Goal: Task Accomplishment & Management: Complete application form

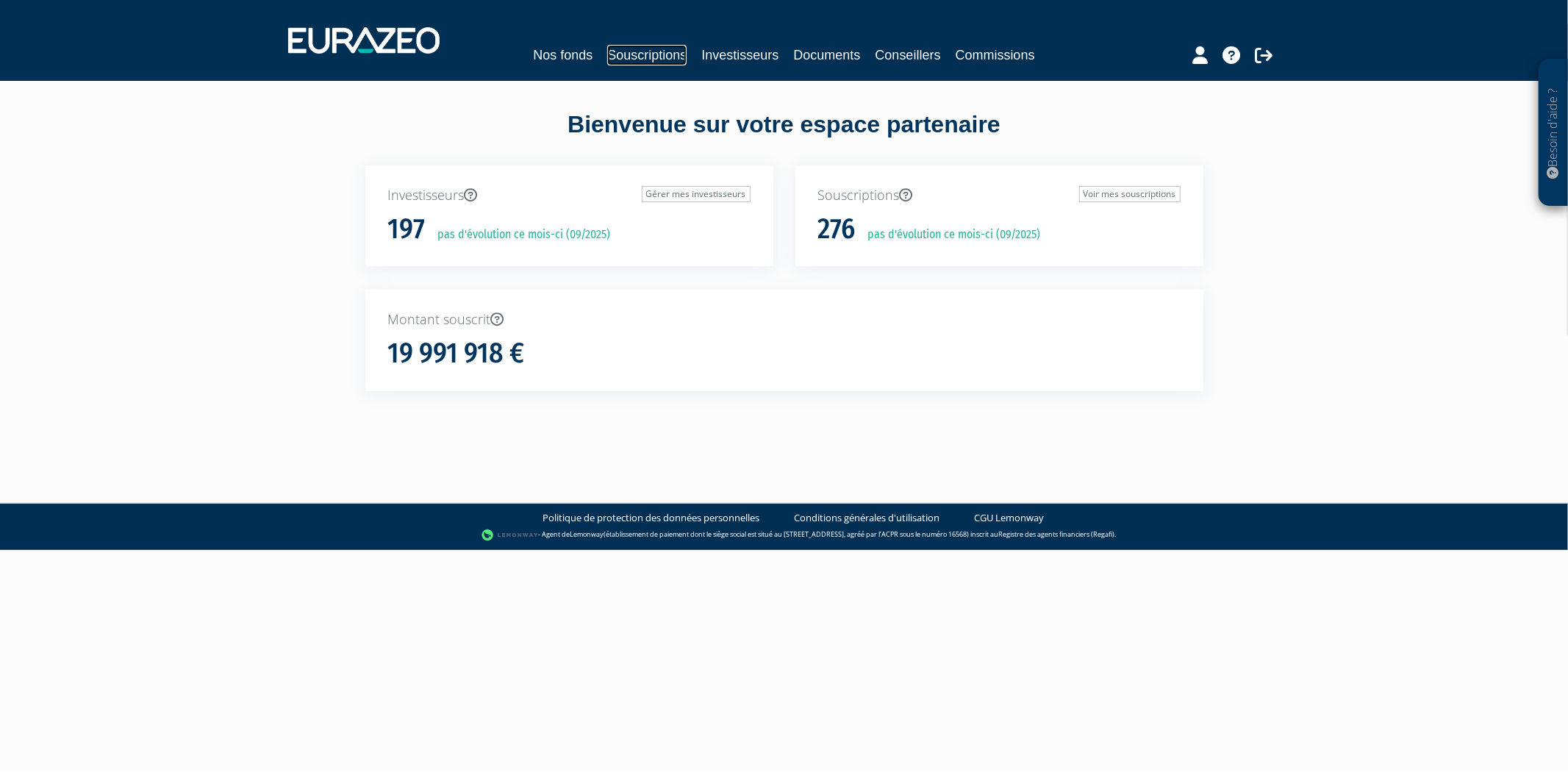
click at [672, 51] on link "Souscriptions" at bounding box center [647, 55] width 79 height 20
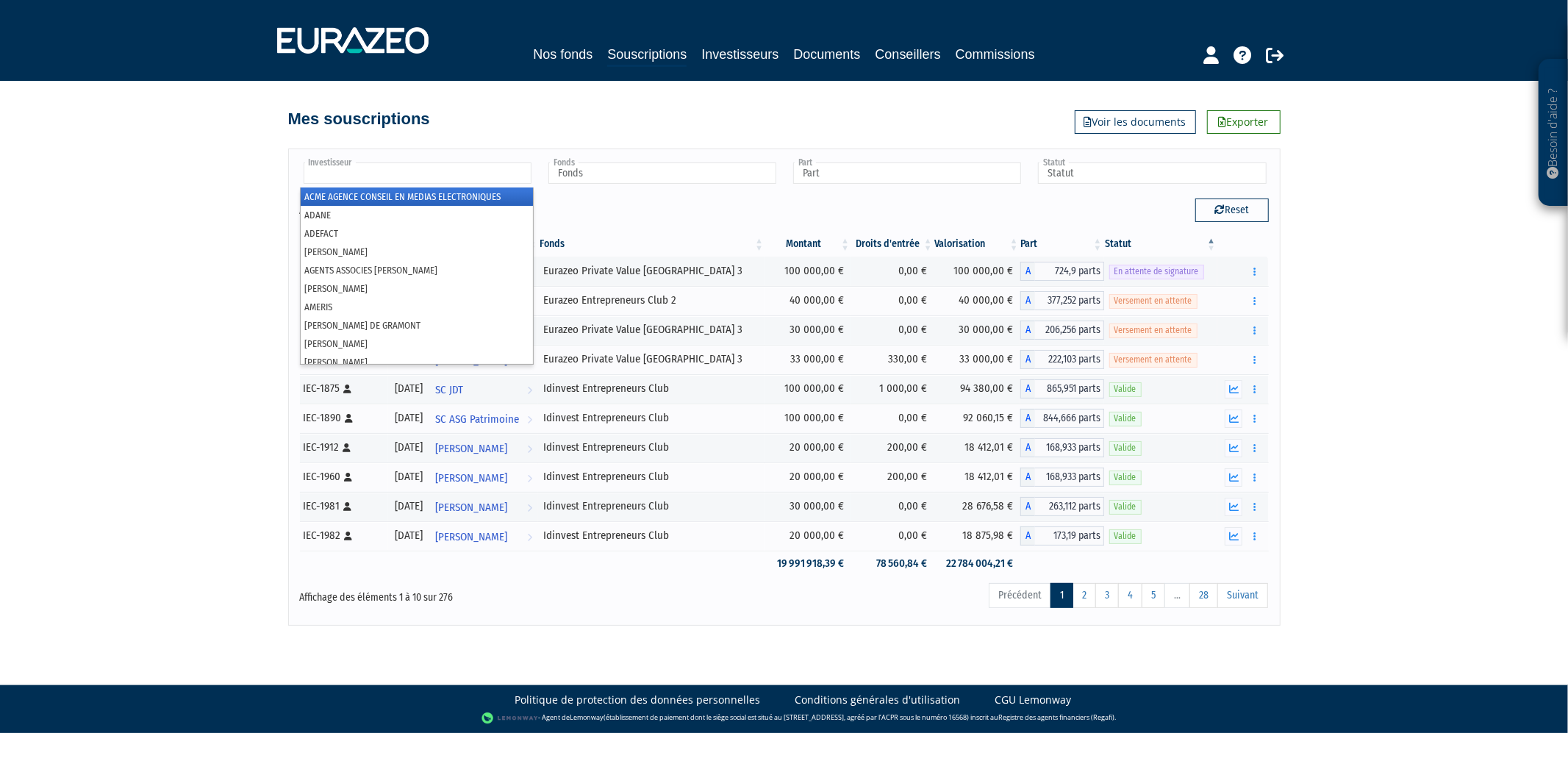
click at [459, 166] on input "text" at bounding box center [417, 172] width 228 height 21
type input "de"
click at [448, 194] on li "ANGELINE BOUBEE DE GRAMONT" at bounding box center [416, 196] width 232 height 19
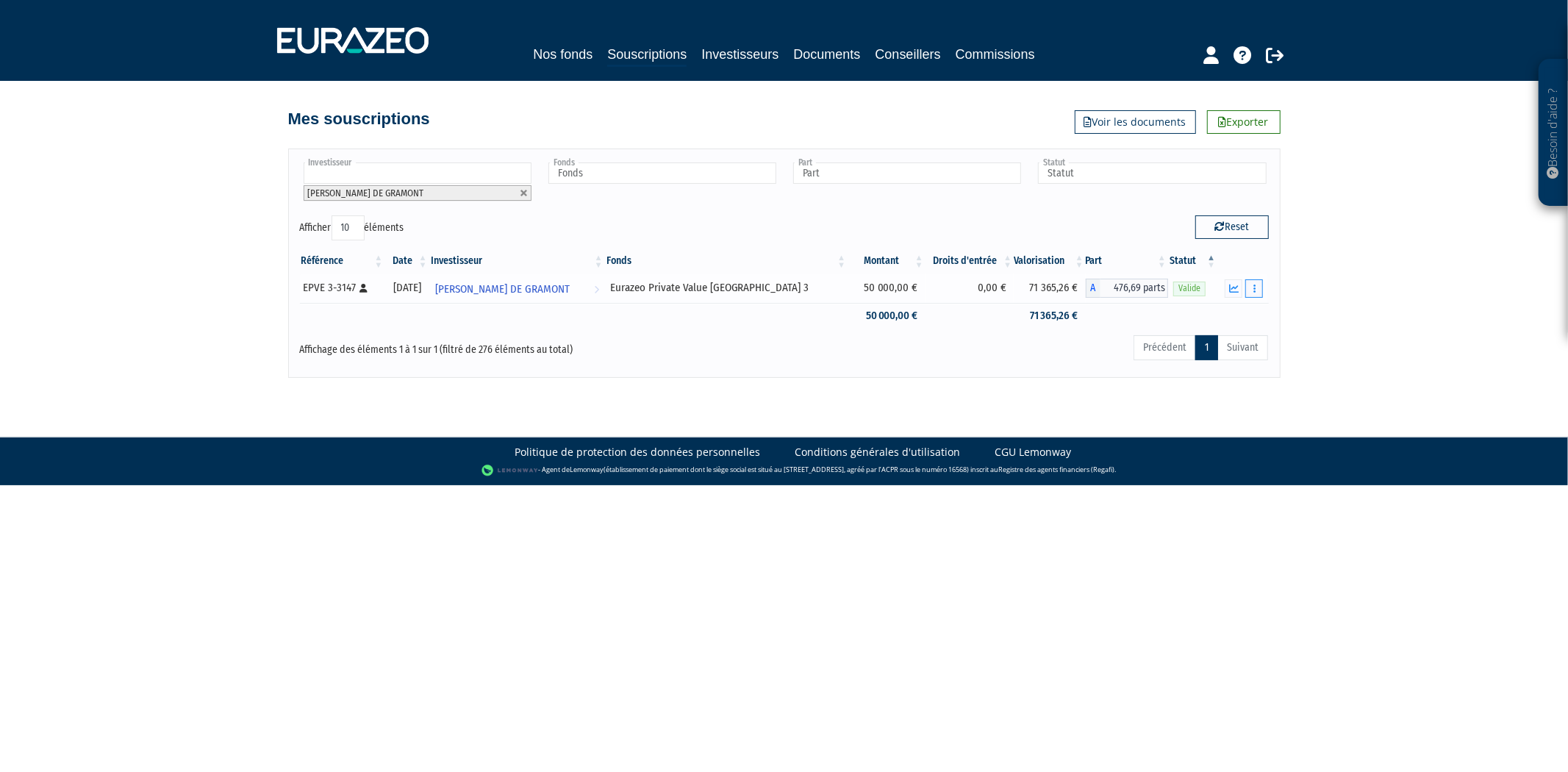
click at [1253, 287] on icon "button" at bounding box center [1254, 288] width 2 height 9
click at [1227, 311] on link "Rachat libre" at bounding box center [1222, 315] width 73 height 24
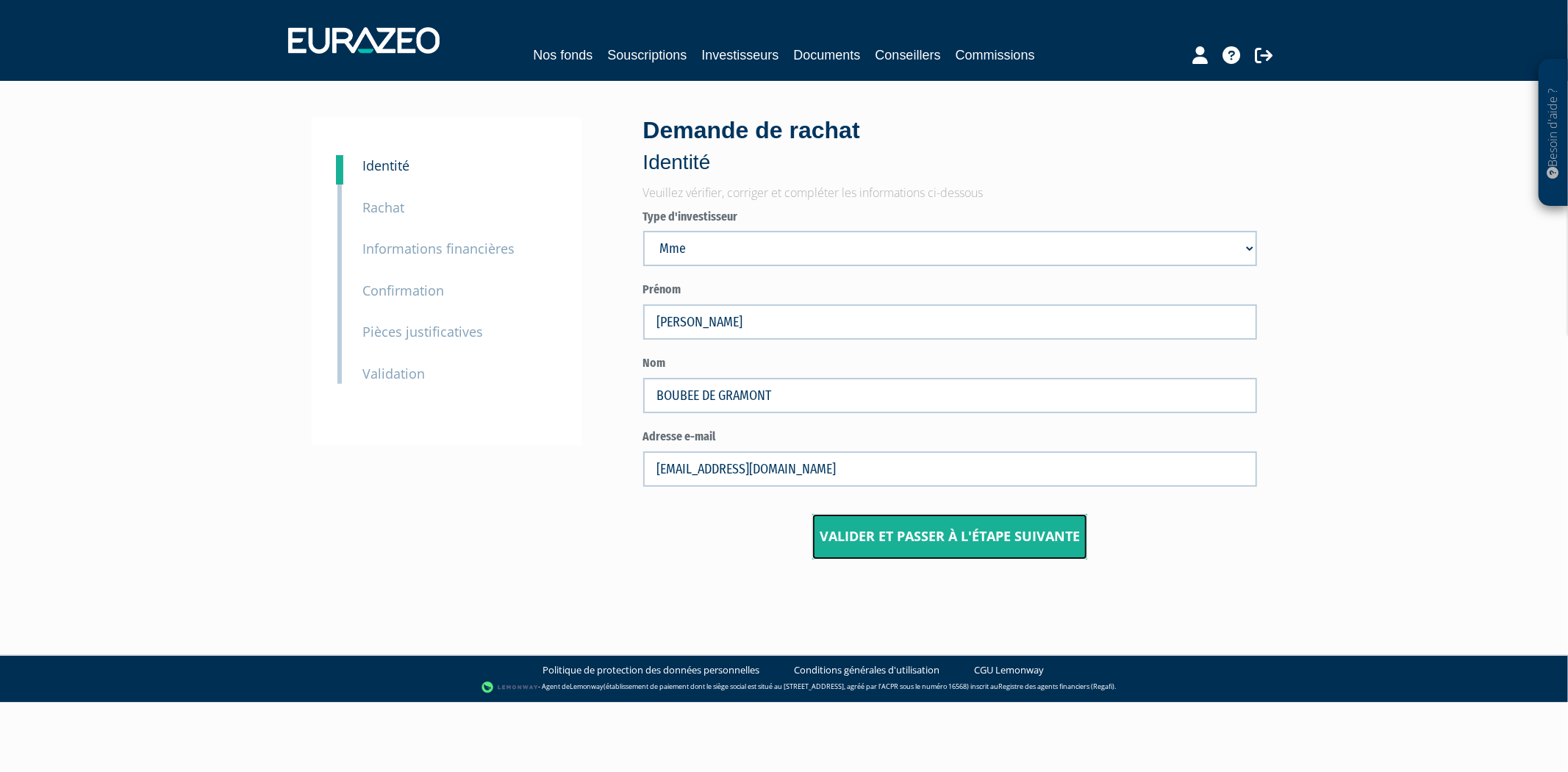
click at [864, 520] on input "Valider et passer à l'étape suivante" at bounding box center [950, 537] width 275 height 46
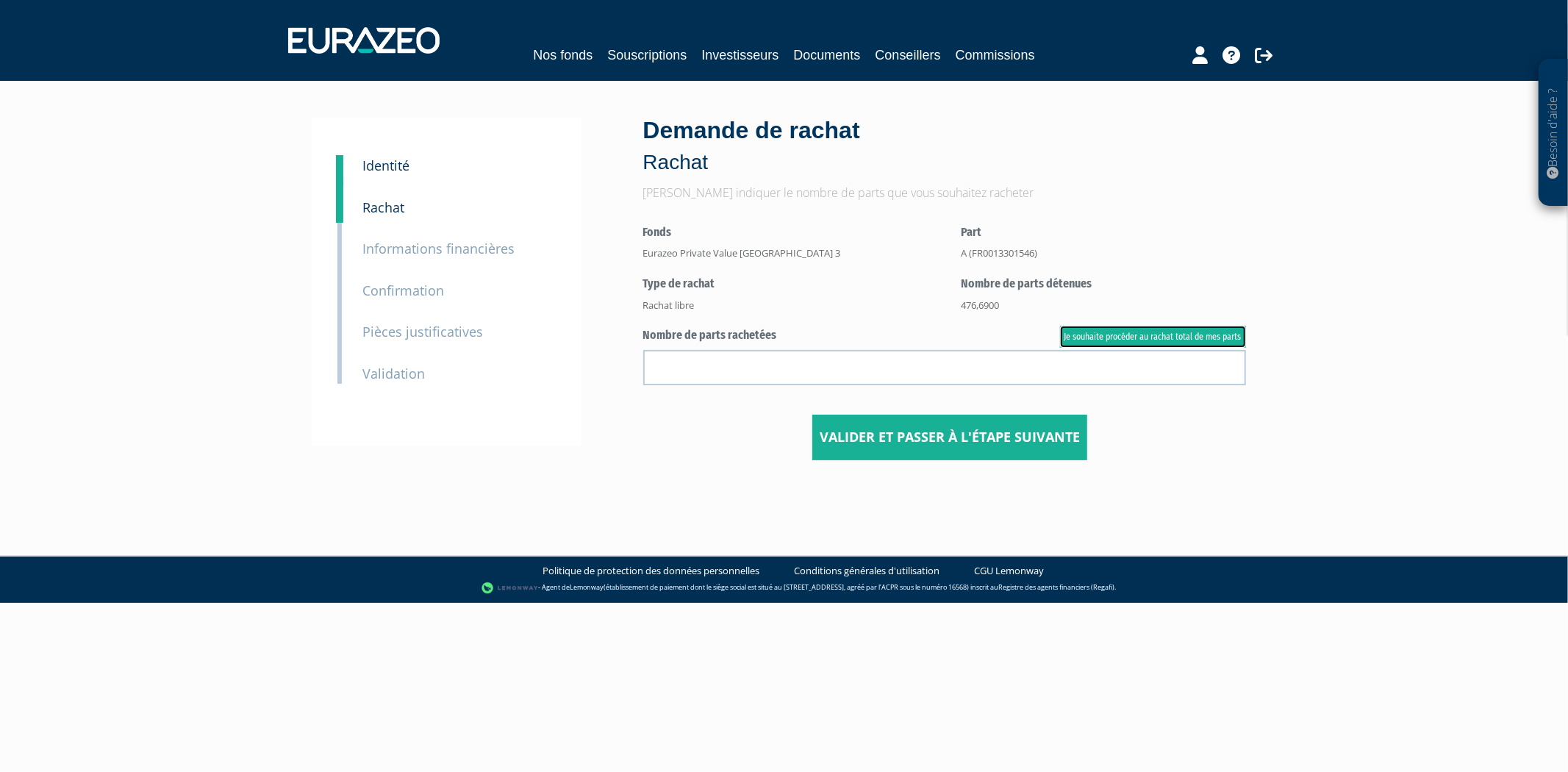
click at [1112, 334] on link "Je souhaite procéder au rachat total de mes parts" at bounding box center [1153, 336] width 186 height 22
type input "476.690000"
click at [939, 440] on input "Valider et passer à l'étape suivante" at bounding box center [950, 437] width 275 height 46
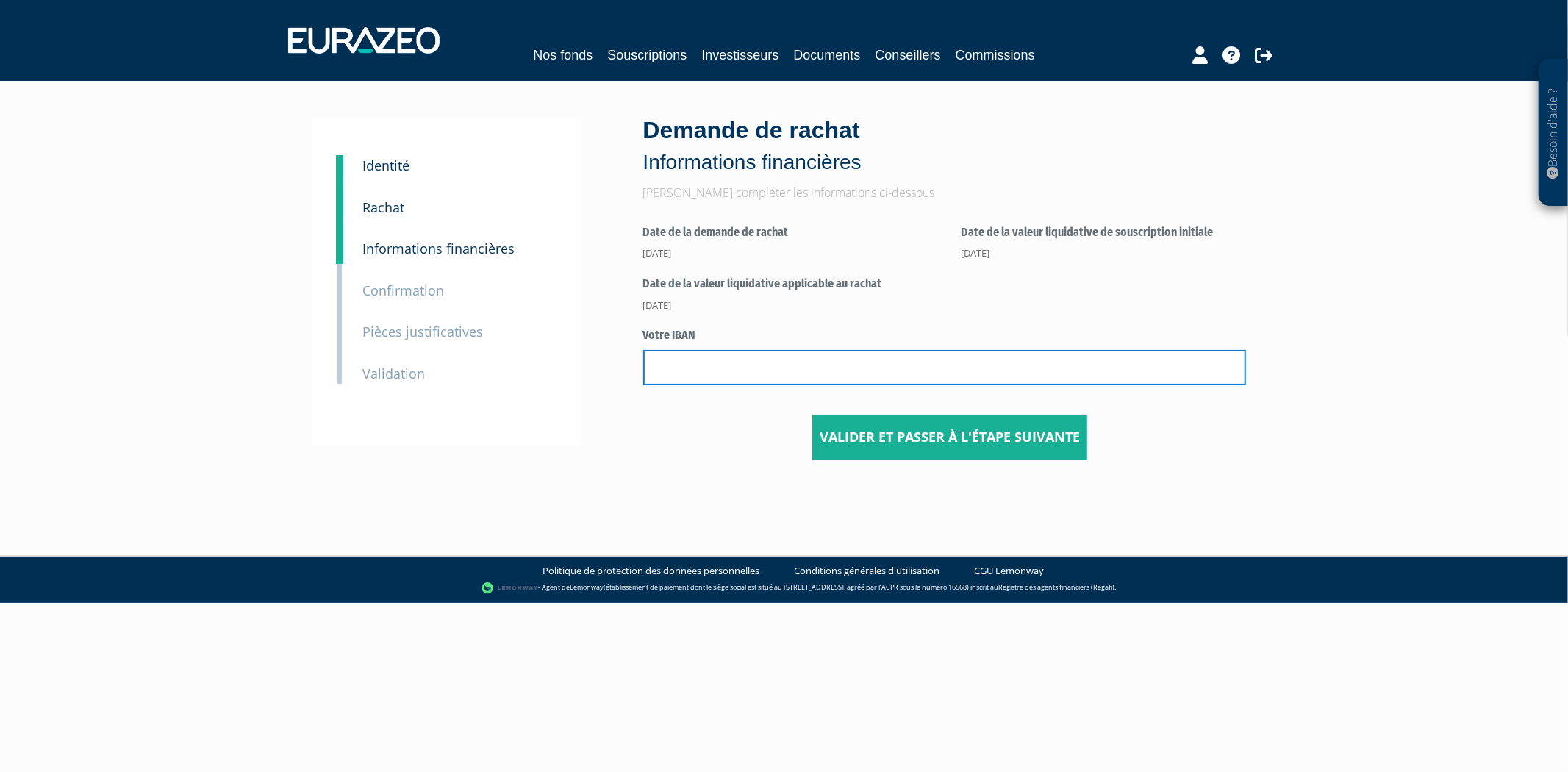
drag, startPoint x: 748, startPoint y: 382, endPoint x: 751, endPoint y: 357, distance: 25.2
click at [748, 382] on input "text" at bounding box center [944, 367] width 603 height 35
paste input "FR76 3000 3021 1000 0520 9804 446"
type input "FR76 3000 3021 1000 0520 9804 446"
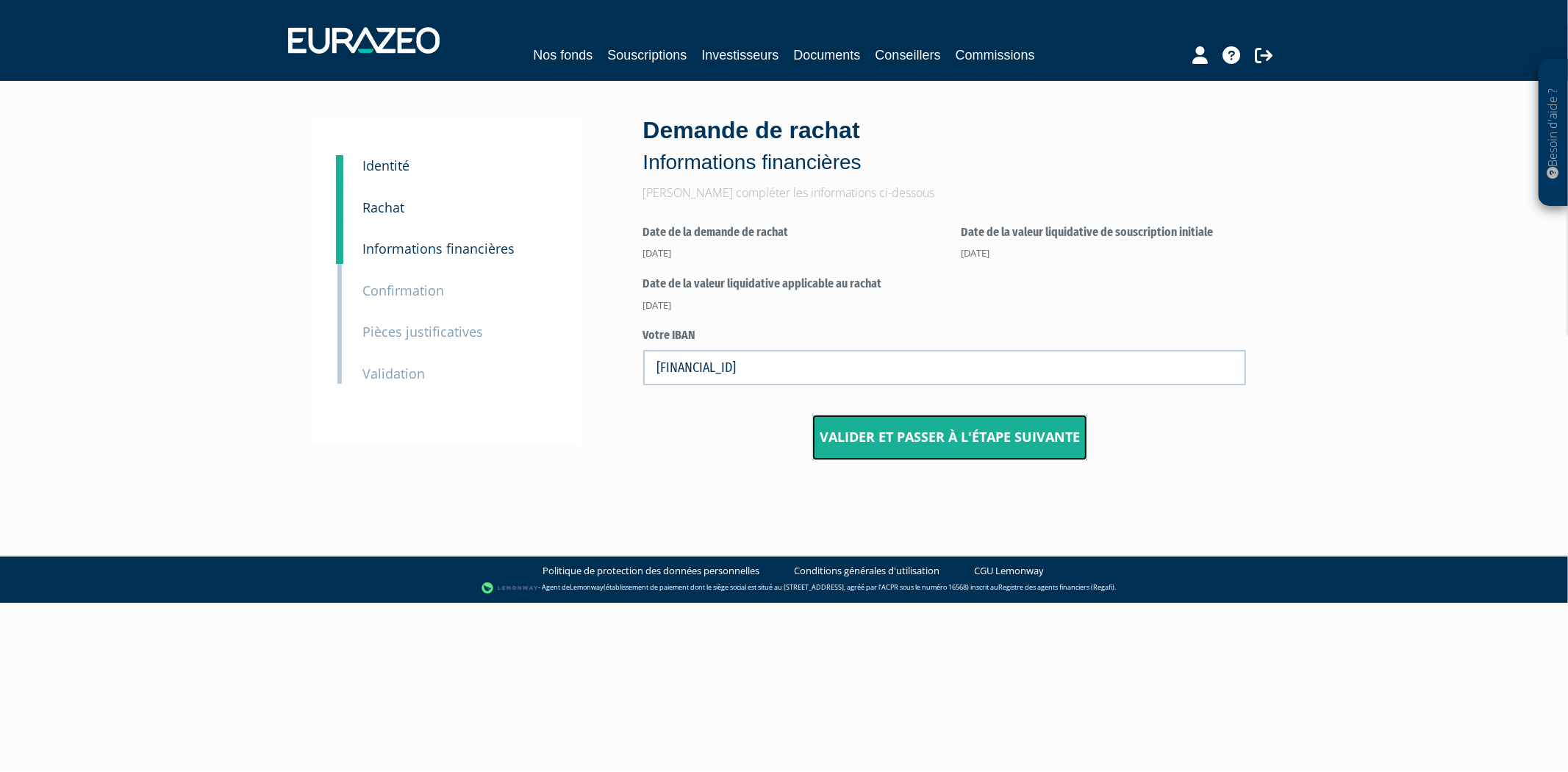
click at [935, 424] on input "Valider et passer à l'étape suivante" at bounding box center [950, 437] width 275 height 46
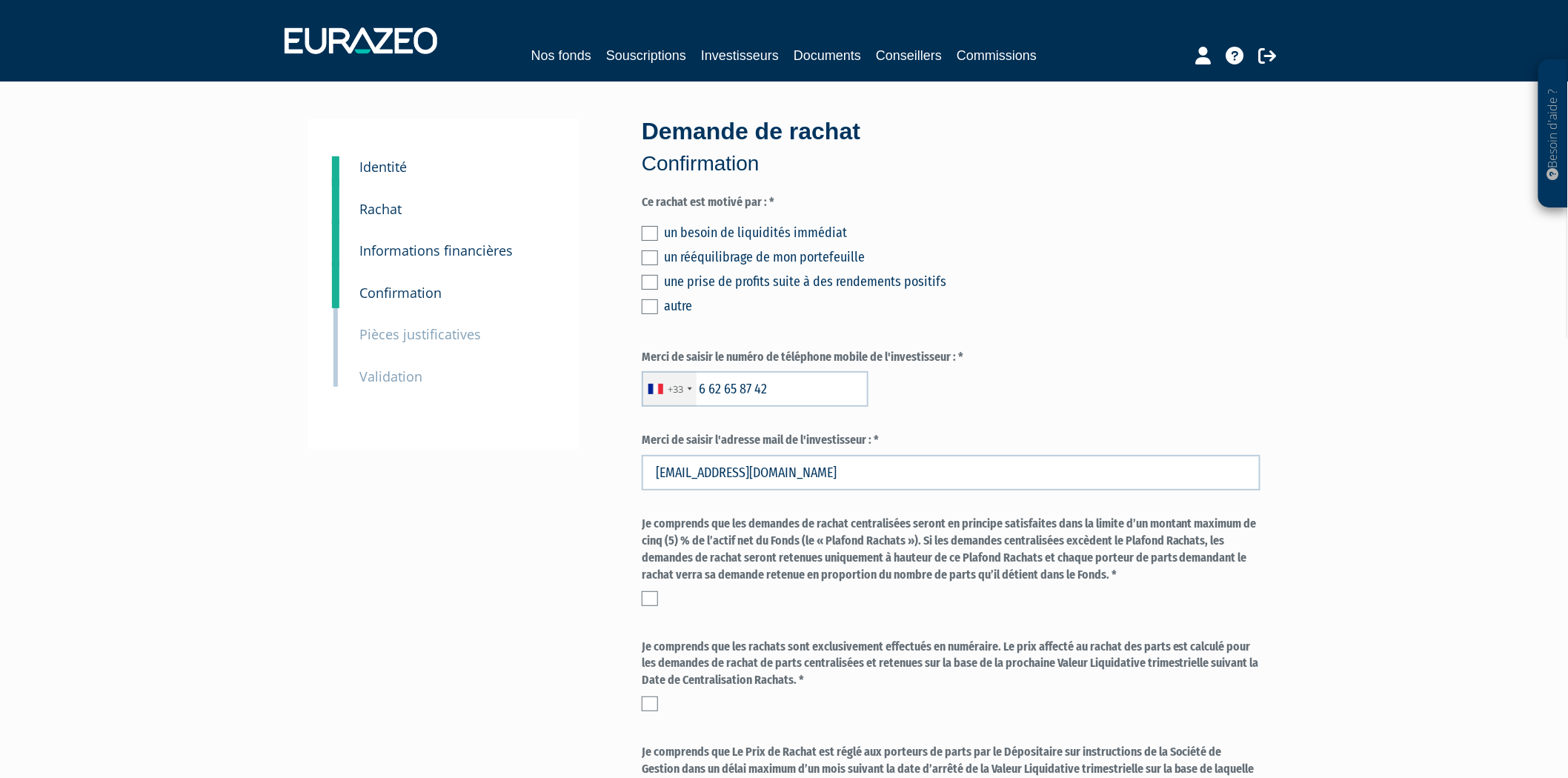
click at [648, 234] on label at bounding box center [650, 233] width 16 height 15
click at [0, 0] on input "checkbox" at bounding box center [0, 0] width 0 height 0
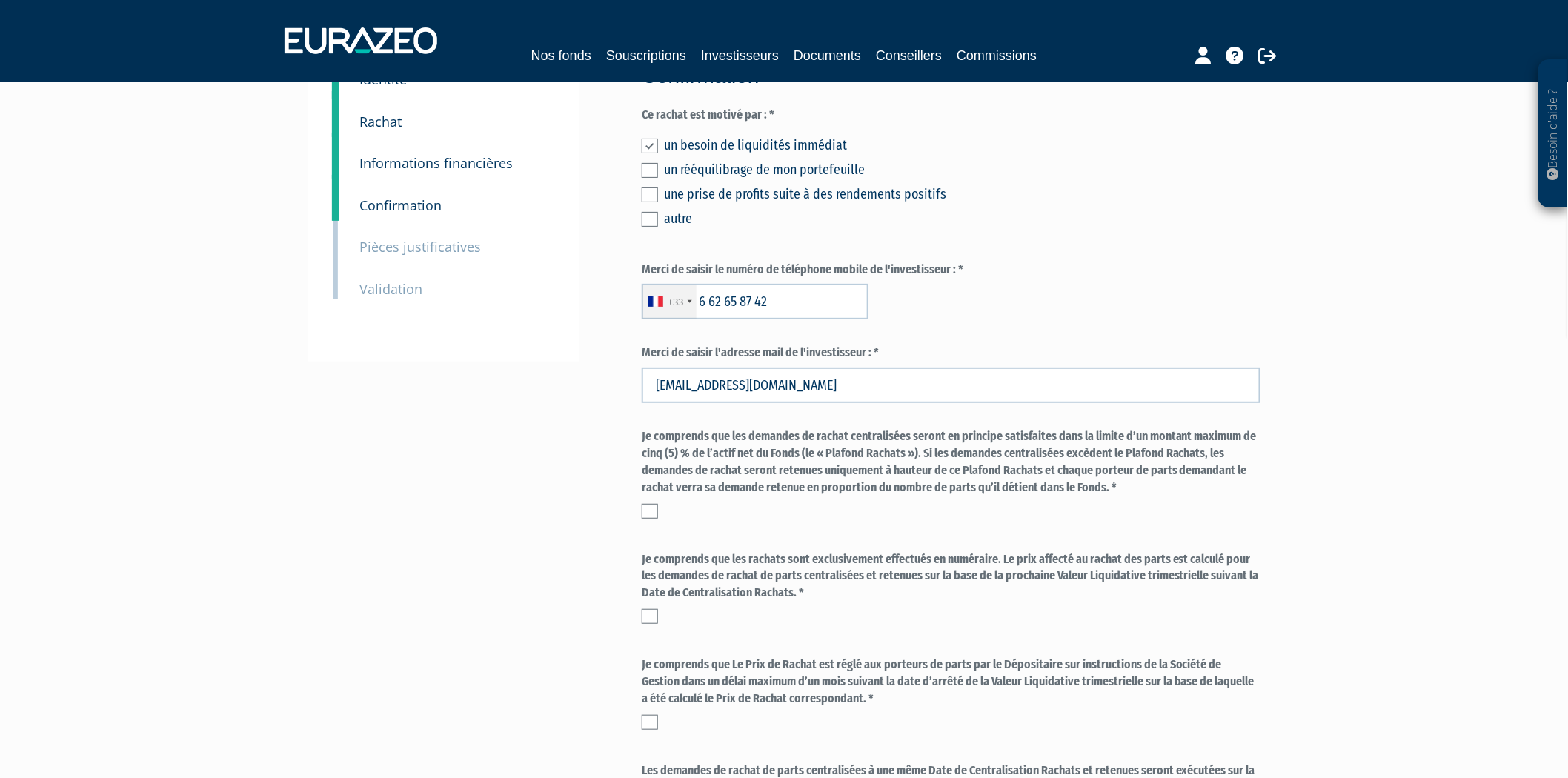
scroll to position [329, 0]
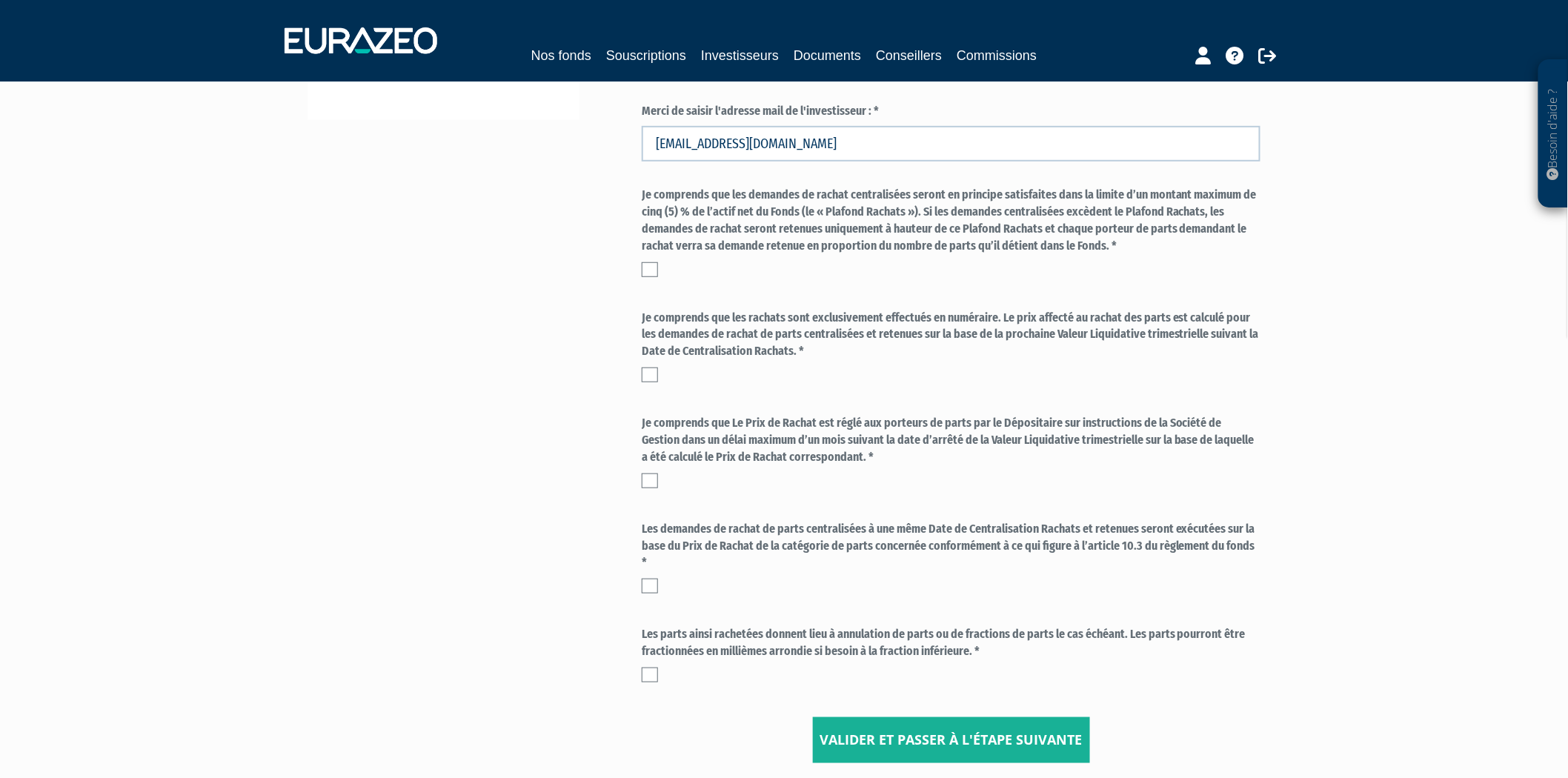
click at [645, 272] on label at bounding box center [650, 269] width 16 height 15
click at [0, 0] on input "checkbox" at bounding box center [0, 0] width 0 height 0
click at [647, 369] on label at bounding box center [650, 374] width 16 height 15
click at [0, 0] on input "checkbox" at bounding box center [0, 0] width 0 height 0
click at [661, 470] on div "Je comprends que Le Prix de Rachat est réglé aux porteurs de parts par le Dépos…" at bounding box center [951, 452] width 618 height 74
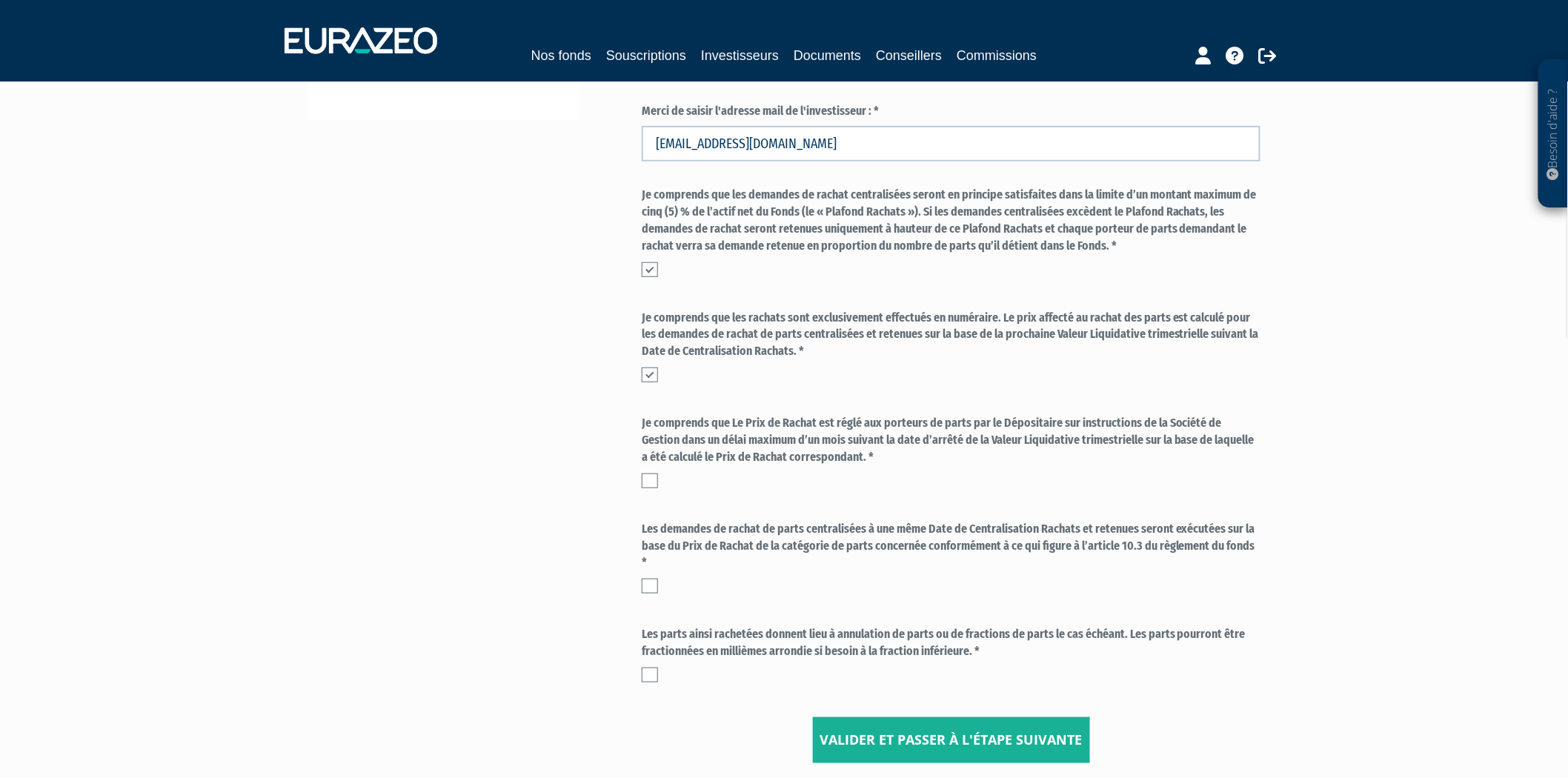
click at [651, 477] on label at bounding box center [650, 481] width 16 height 15
click at [0, 0] on input "checkbox" at bounding box center [0, 0] width 0 height 0
click at [654, 574] on div "Les demandes de rachat de parts centralisées à une même Date de Centralisation …" at bounding box center [951, 557] width 618 height 74
drag, startPoint x: 644, startPoint y: 574, endPoint x: 649, endPoint y: 583, distance: 10.3
click at [644, 574] on div "Les demandes de rachat de parts centralisées à une même Date de Centralisation …" at bounding box center [951, 557] width 618 height 74
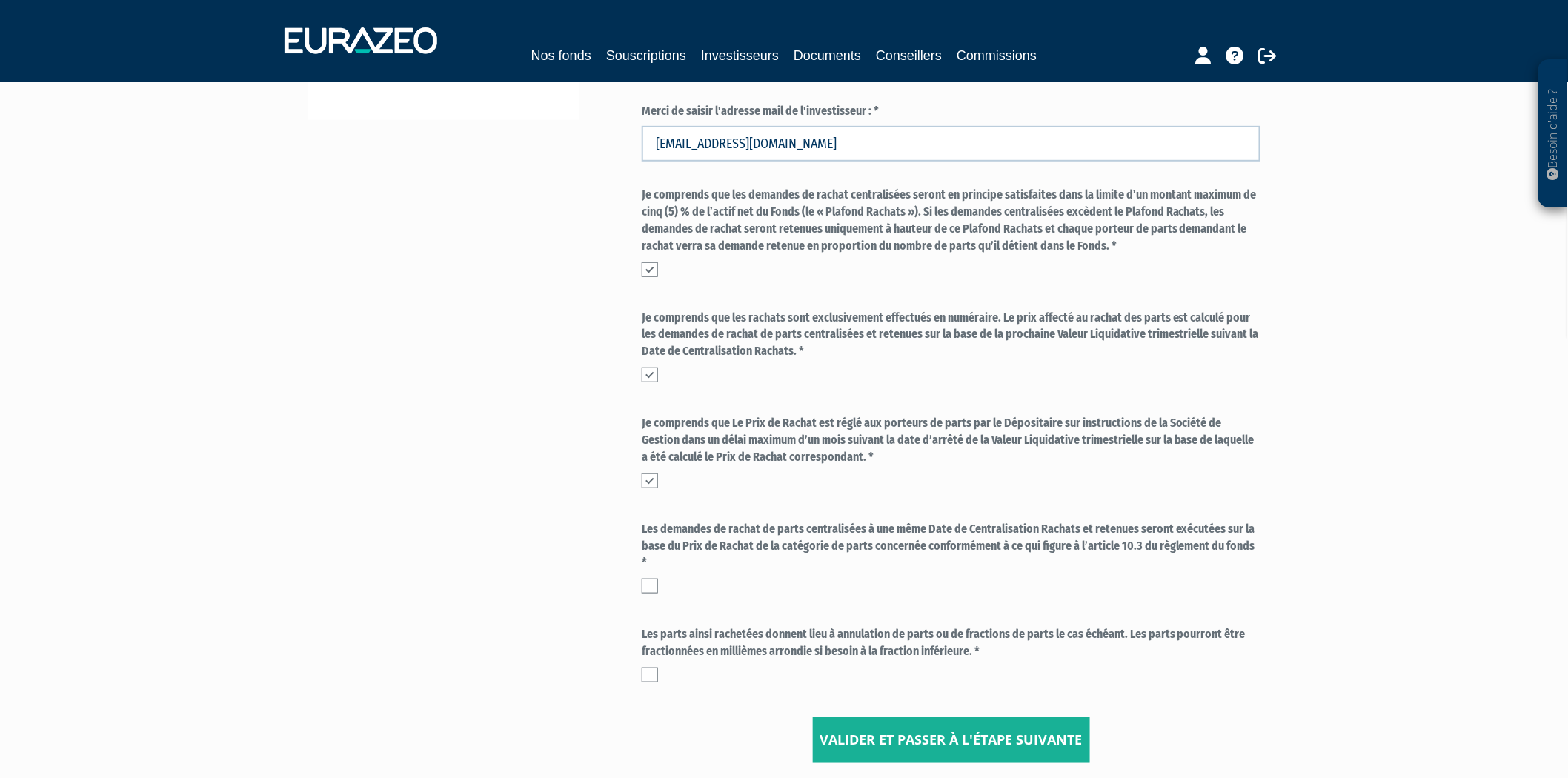
click at [655, 587] on label at bounding box center [650, 585] width 16 height 15
click at [0, 0] on input "checkbox" at bounding box center [0, 0] width 0 height 0
click at [639, 656] on div "Demande de rachat Confirmation Ce rachat est motivé par : * un besoin de liquid…" at bounding box center [950, 276] width 641 height 974
click at [650, 674] on label at bounding box center [650, 675] width 16 height 15
click at [0, 0] on input "checkbox" at bounding box center [0, 0] width 0 height 0
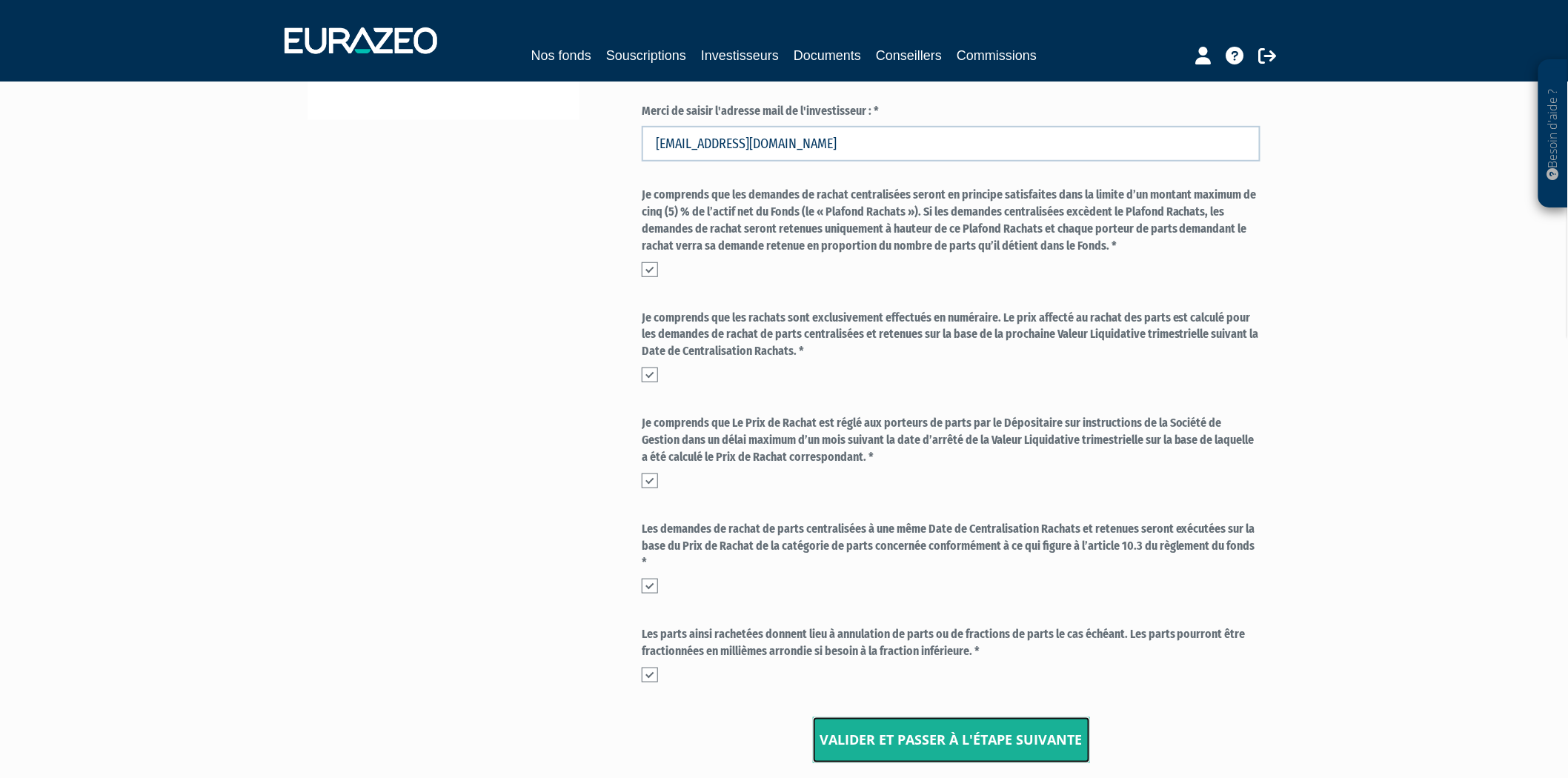
click at [871, 734] on input "Valider et passer à l'étape suivante" at bounding box center [951, 740] width 277 height 46
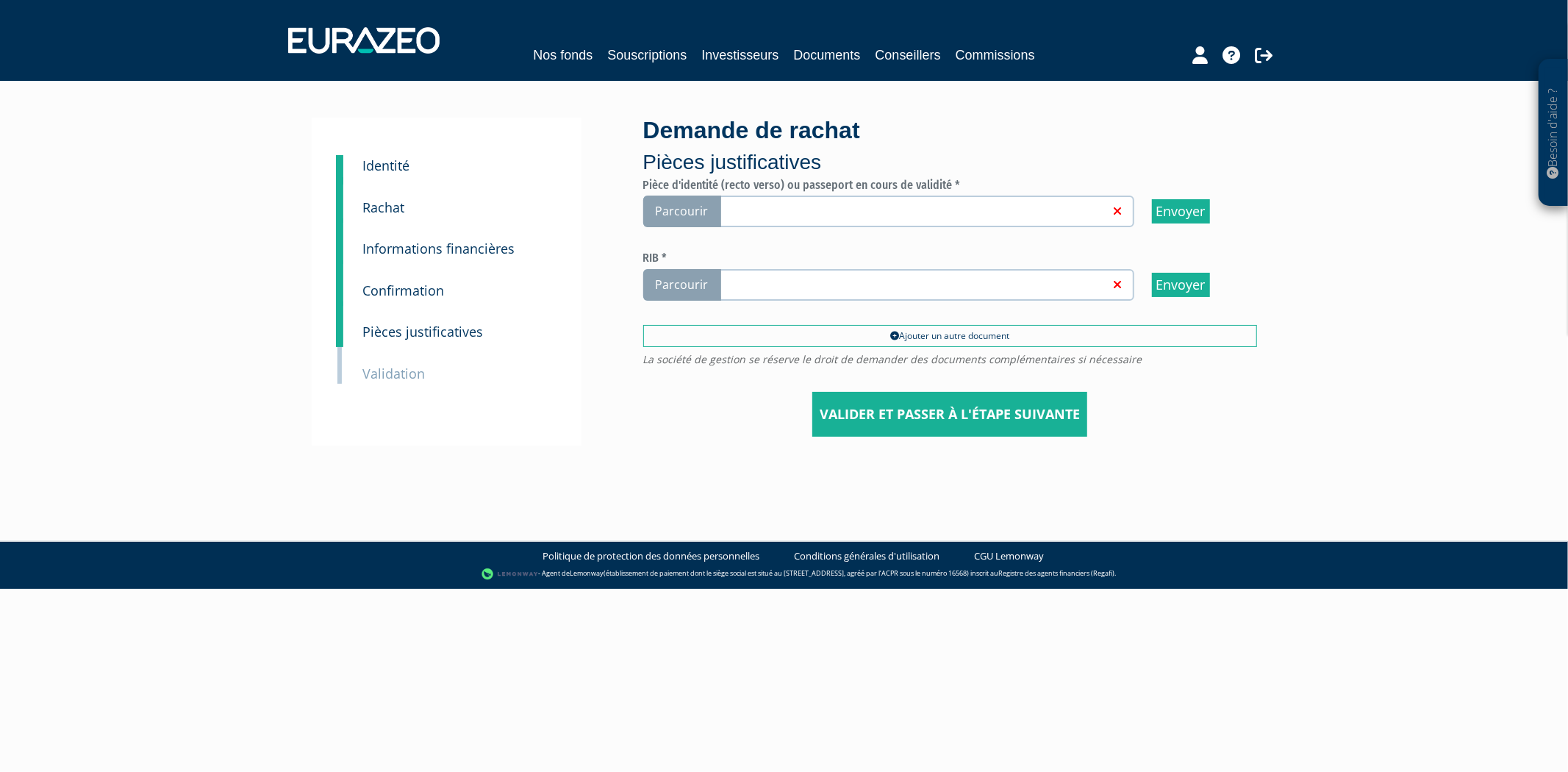
click at [675, 207] on span "Parcourir" at bounding box center [682, 211] width 78 height 32
click at [0, 0] on input "Parcourir" at bounding box center [0, 0] width 0 height 0
click at [677, 280] on span "Parcourir" at bounding box center [682, 284] width 78 height 32
click at [0, 0] on input "Parcourir" at bounding box center [0, 0] width 0 height 0
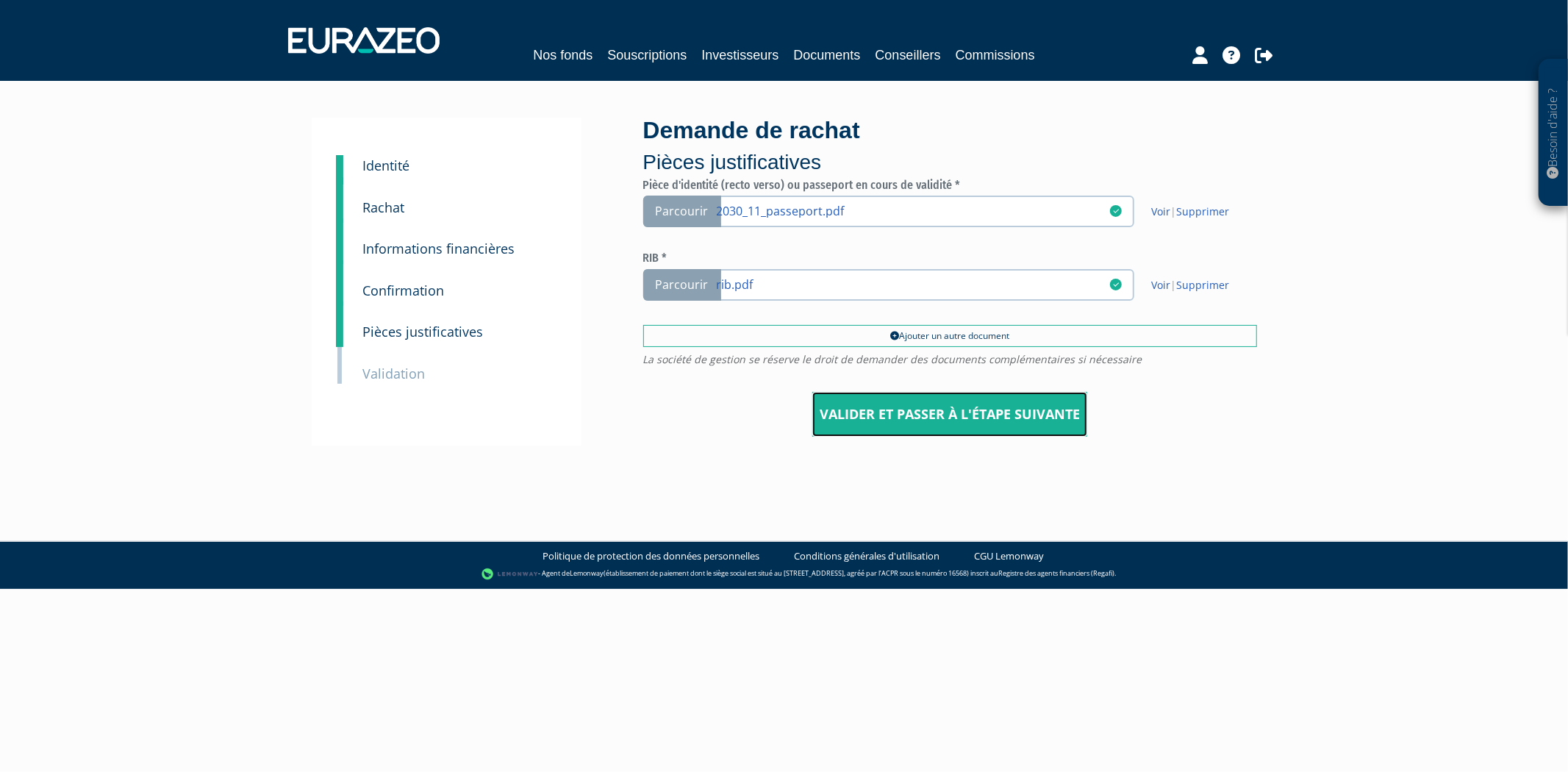
click at [979, 412] on input "Valider et passer à l'étape suivante" at bounding box center [950, 414] width 275 height 46
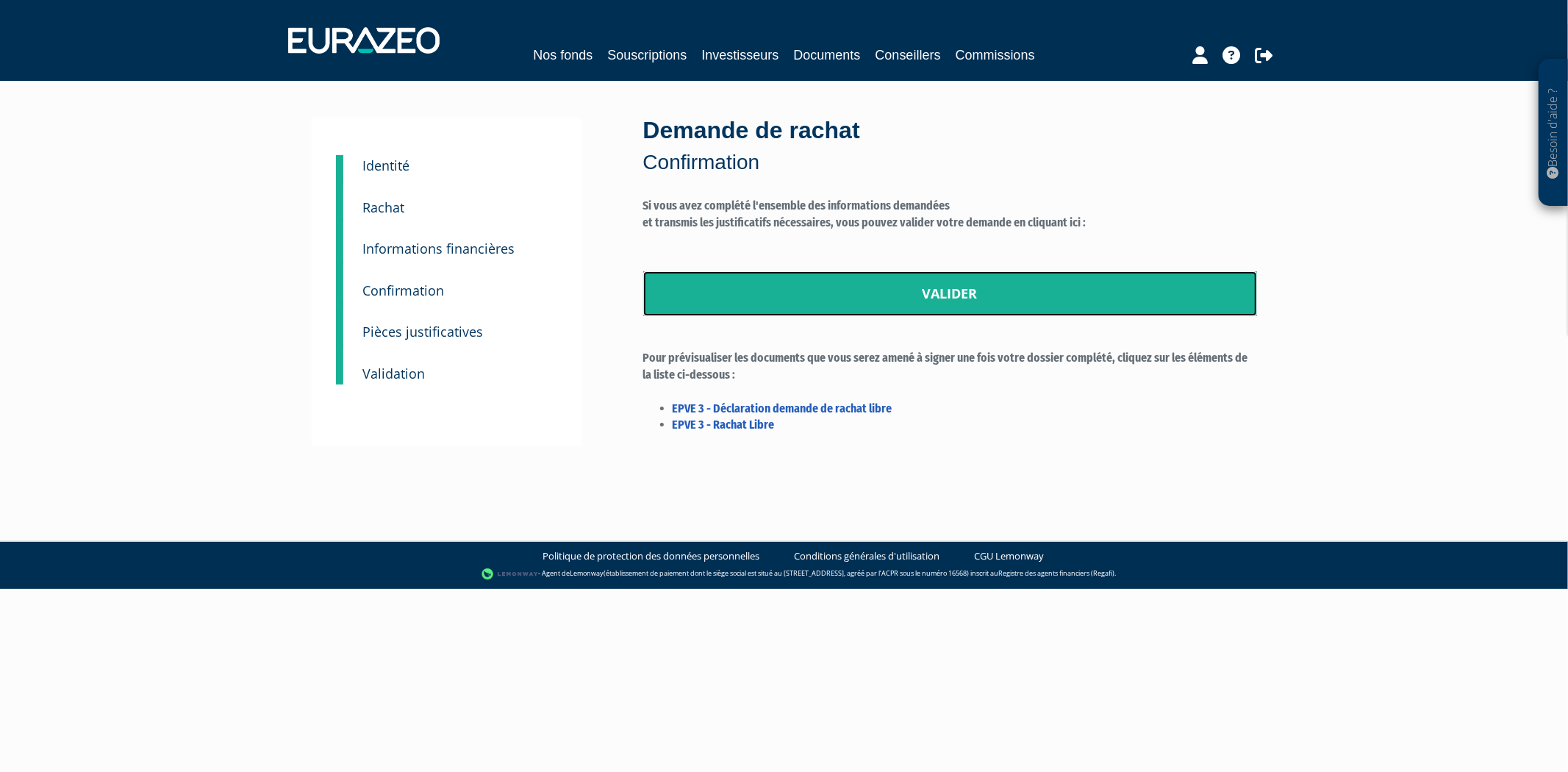
click at [967, 294] on link "Valider" at bounding box center [950, 294] width 614 height 46
